Goal: Consume media (video, audio): Consume media (video, audio)

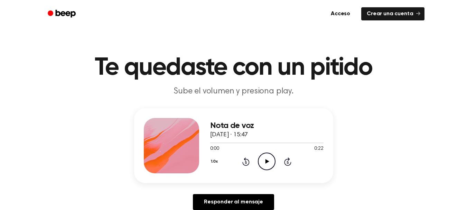
click at [270, 160] on icon "Play Audio" at bounding box center [267, 161] width 18 height 18
click at [267, 160] on icon at bounding box center [266, 161] width 3 height 4
click at [267, 160] on icon "Play Audio" at bounding box center [267, 161] width 18 height 18
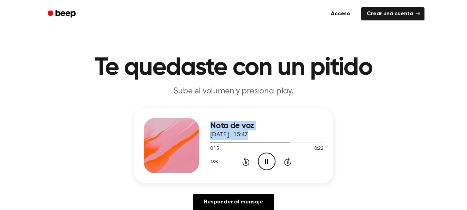
drag, startPoint x: 260, startPoint y: 144, endPoint x: 192, endPoint y: 144, distance: 68.1
click at [192, 144] on div "Nota de voz [DATE] · 15:47 0:15 0:22 Su navegador no soporta el elemento [objec…" at bounding box center [233, 145] width 199 height 75
click at [244, 159] on icon "Rewind 5 seconds" at bounding box center [246, 161] width 8 height 9
click at [267, 164] on icon "Play Audio" at bounding box center [267, 161] width 18 height 18
drag, startPoint x: 295, startPoint y: 143, endPoint x: 248, endPoint y: 139, distance: 47.2
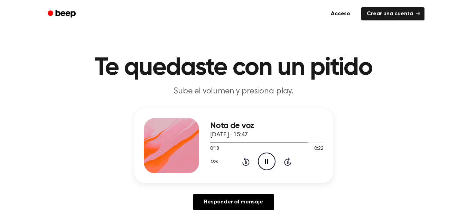
click at [248, 139] on div "Nota de voz [DATE] · 15:47 0:18 0:22 Su navegador no soporta el elemento [objec…" at bounding box center [266, 145] width 113 height 55
drag, startPoint x: 313, startPoint y: 142, endPoint x: 237, endPoint y: 136, distance: 76.6
click at [237, 136] on div "Nota de voz [DATE] · 15:47 0:21 0:22 Su navegador no soporta el elemento [objec…" at bounding box center [266, 145] width 113 height 55
click at [267, 161] on icon at bounding box center [267, 161] width 4 height 4
click at [268, 157] on icon "Play Audio" at bounding box center [267, 161] width 18 height 18
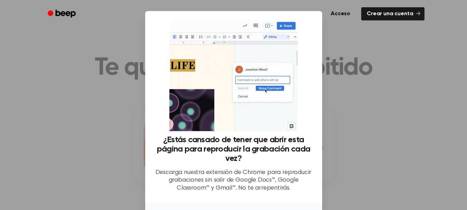
click at [358, 130] on div at bounding box center [233, 105] width 467 height 210
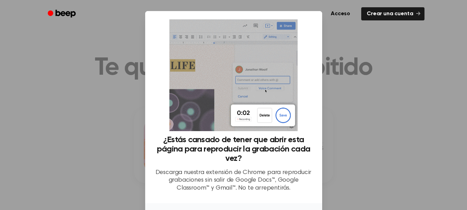
click at [387, 38] on div at bounding box center [233, 105] width 467 height 210
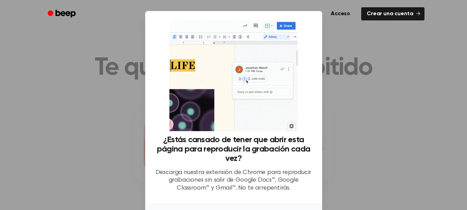
click at [402, 116] on div at bounding box center [233, 105] width 467 height 210
click at [294, 23] on div "Acceso Crear una cuenta" at bounding box center [233, 14] width 381 height 28
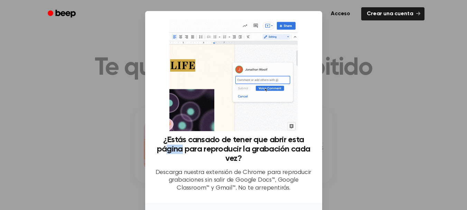
drag, startPoint x: 176, startPoint y: 148, endPoint x: 166, endPoint y: 148, distance: 10.0
click at [166, 148] on font "¿Estás cansado de tener que abrir esta página para reproducir la grabación cada…" at bounding box center [233, 148] width 153 height 27
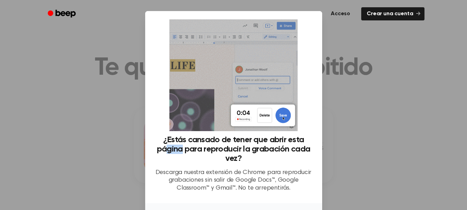
click at [343, 11] on font "Acceso" at bounding box center [340, 14] width 19 height 6
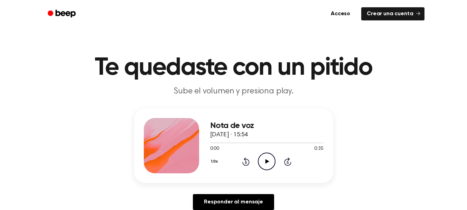
click at [268, 158] on icon "Play Audio" at bounding box center [267, 161] width 18 height 18
